Goal: Information Seeking & Learning: Learn about a topic

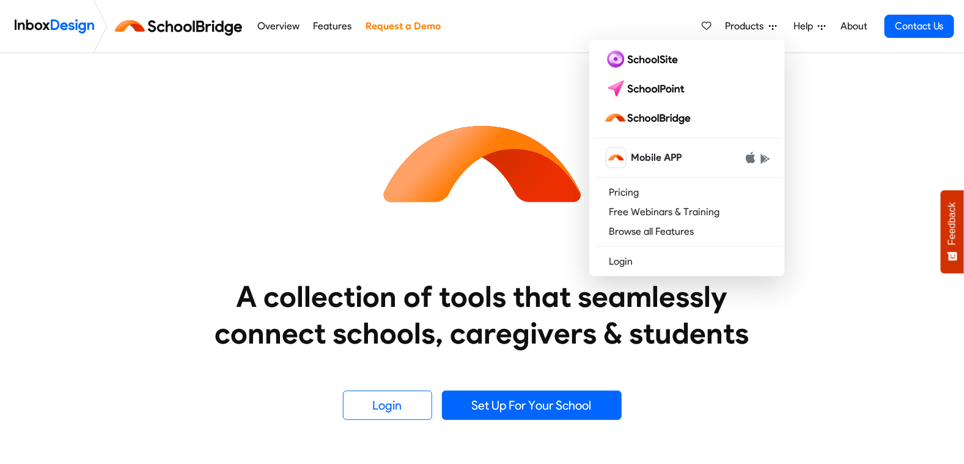
click at [268, 25] on link "Overview" at bounding box center [278, 26] width 49 height 24
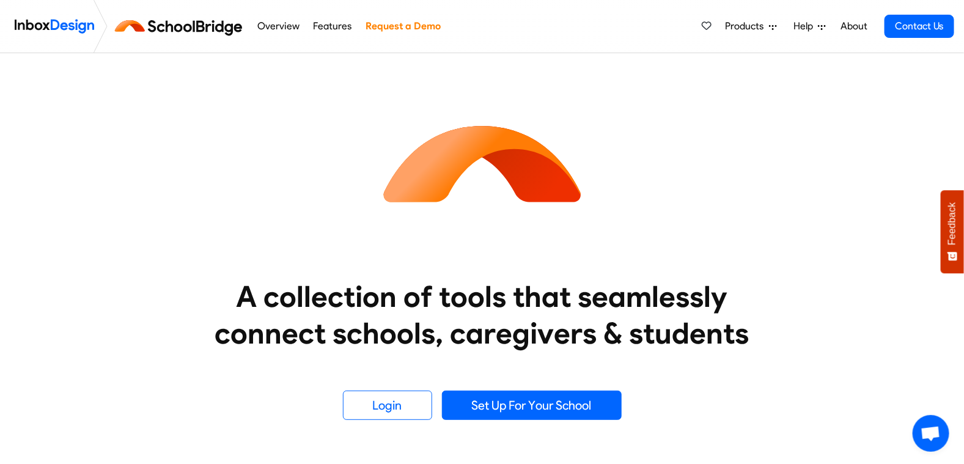
click at [280, 25] on link "Overview" at bounding box center [278, 26] width 49 height 24
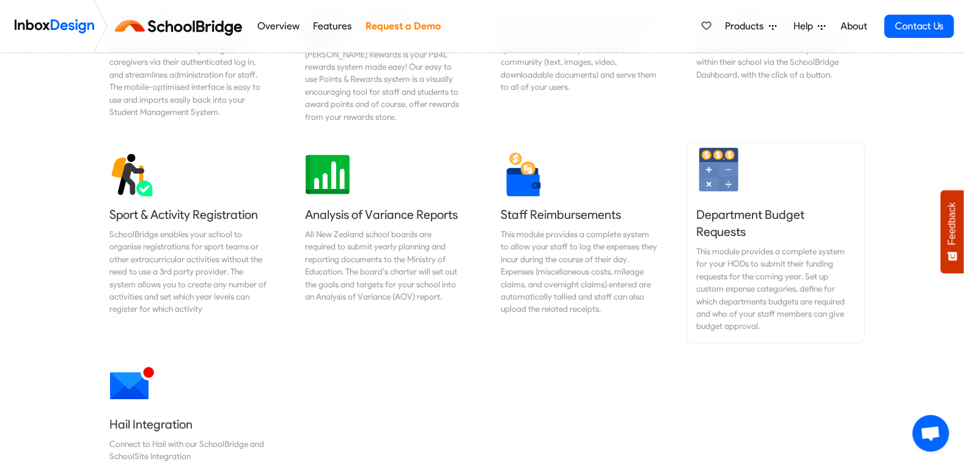
scroll to position [997, 0]
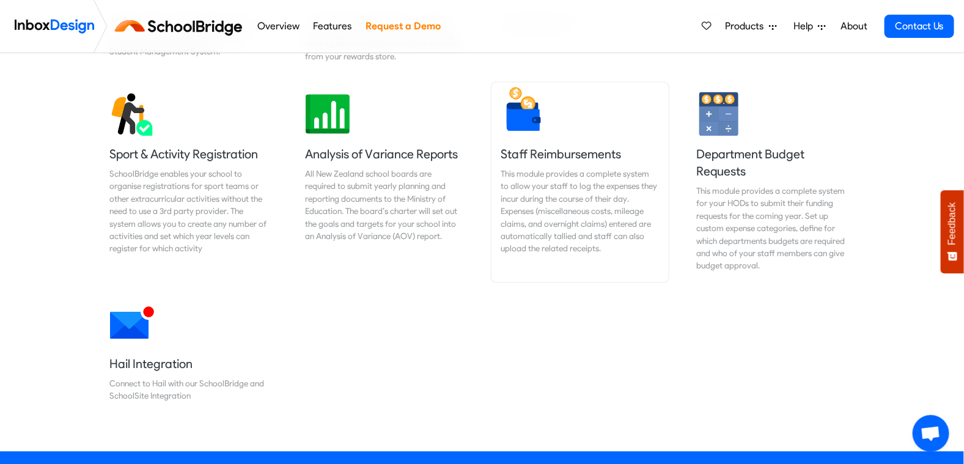
click at [563, 146] on h5 "Staff Reimbursements" at bounding box center [580, 154] width 158 height 17
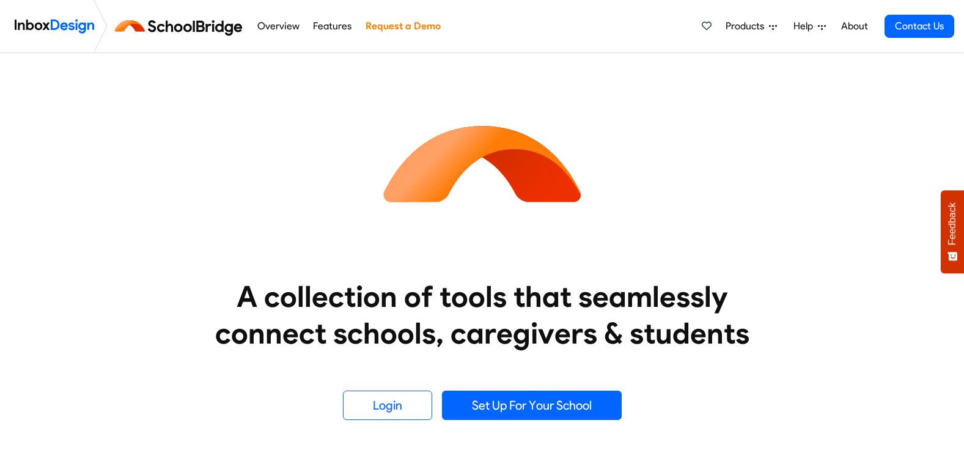
scroll to position [997, 0]
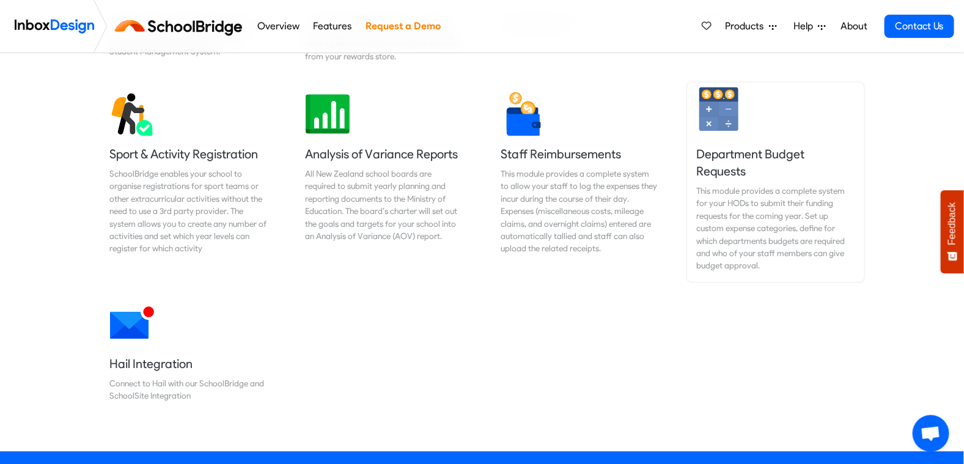
click at [734, 185] on div "This module provides a complete system for your HODs to submit their funding re…" at bounding box center [776, 228] width 158 height 87
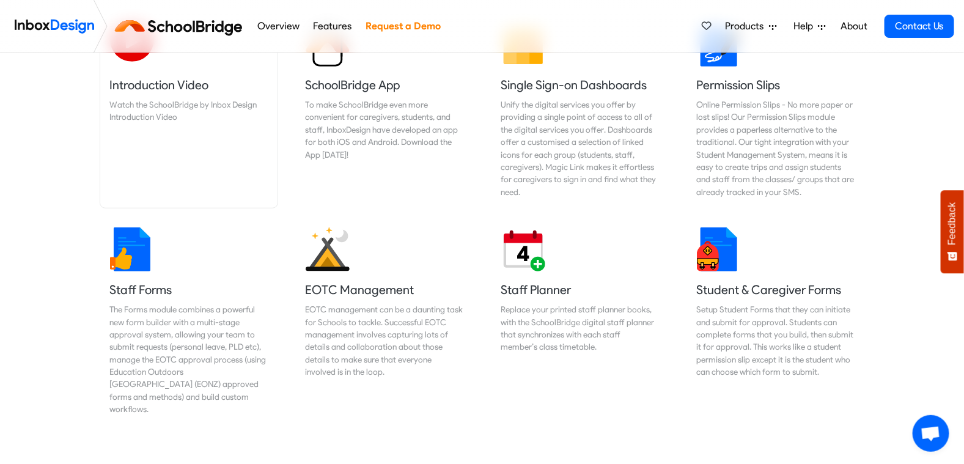
scroll to position [446, 0]
click at [145, 289] on h5 "Staff Forms" at bounding box center [189, 289] width 158 height 17
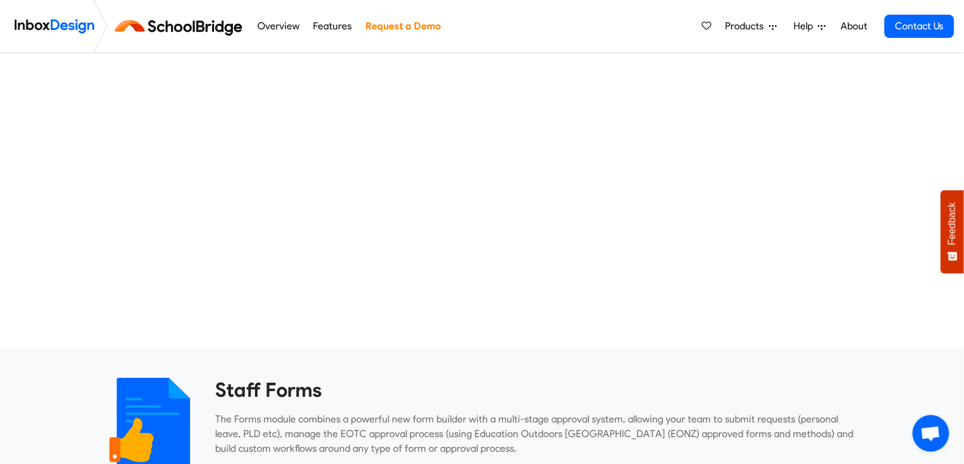
scroll to position [183, 0]
click at [894, 214] on div at bounding box center [482, 108] width 964 height 439
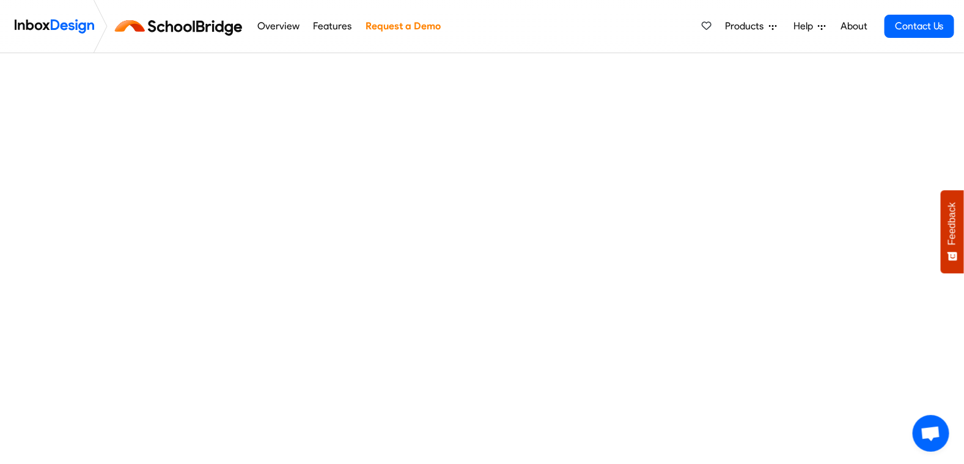
scroll to position [0, 0]
